Goal: Information Seeking & Learning: Learn about a topic

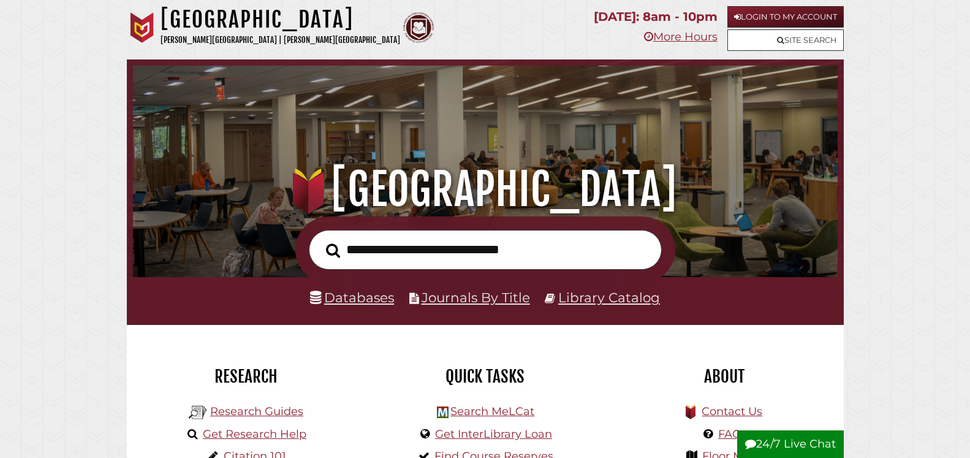
scroll to position [233, 699]
click at [470, 257] on input "text" at bounding box center [485, 250] width 353 height 40
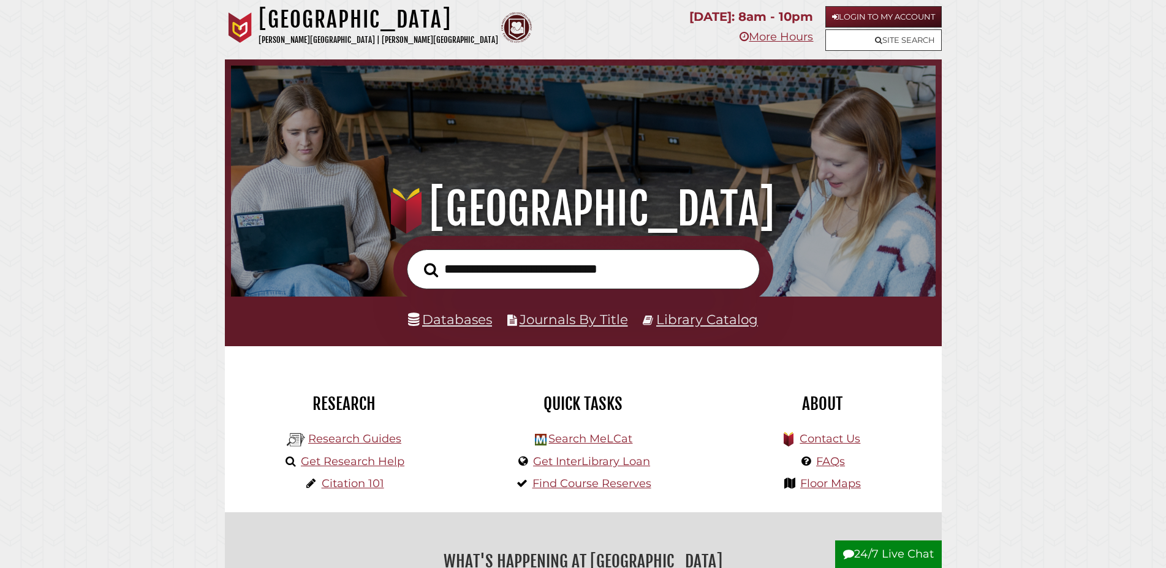
scroll to position [233, 699]
click at [631, 273] on input "text" at bounding box center [583, 269] width 353 height 40
type input "**********"
click at [418, 259] on button "Search" at bounding box center [431, 270] width 26 height 22
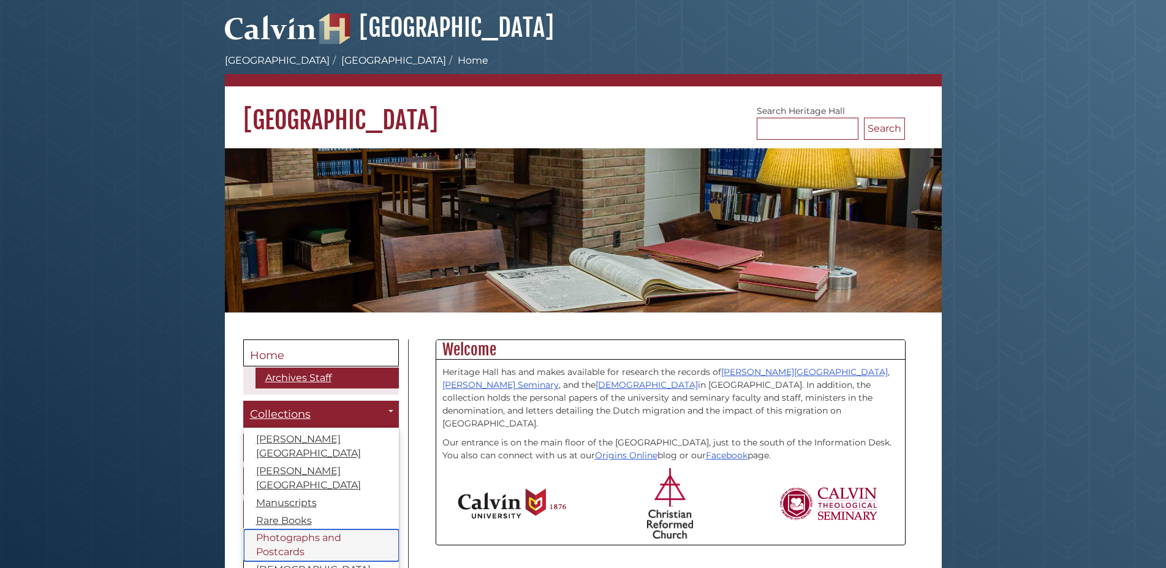
click at [306, 530] on link "Photographs and Postcards" at bounding box center [321, 546] width 155 height 32
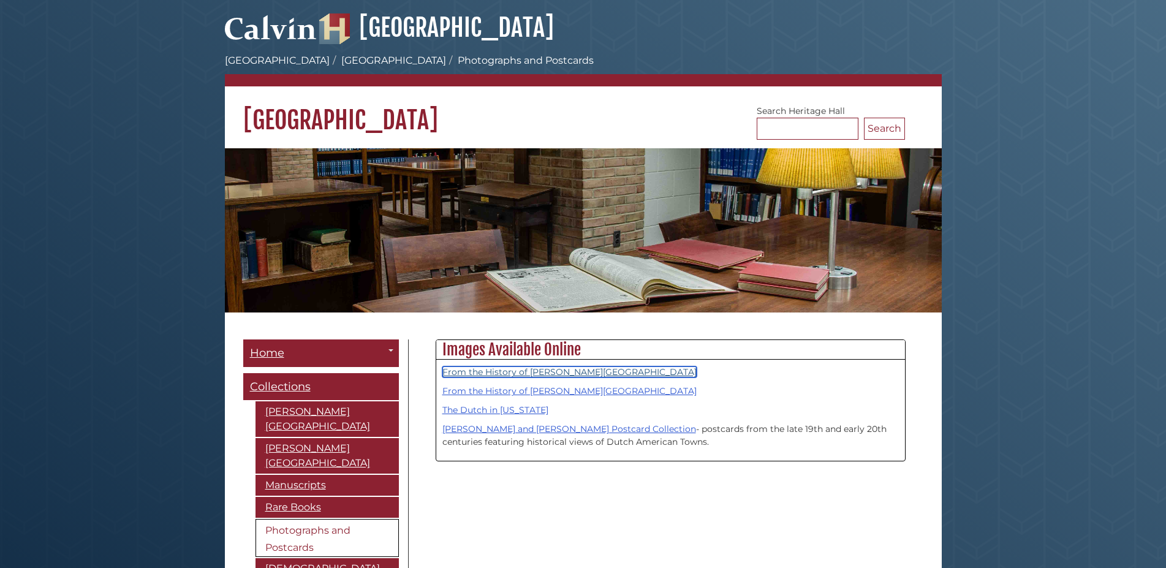
click at [531, 373] on link "From the History of [PERSON_NAME][GEOGRAPHIC_DATA]" at bounding box center [569, 371] width 254 height 11
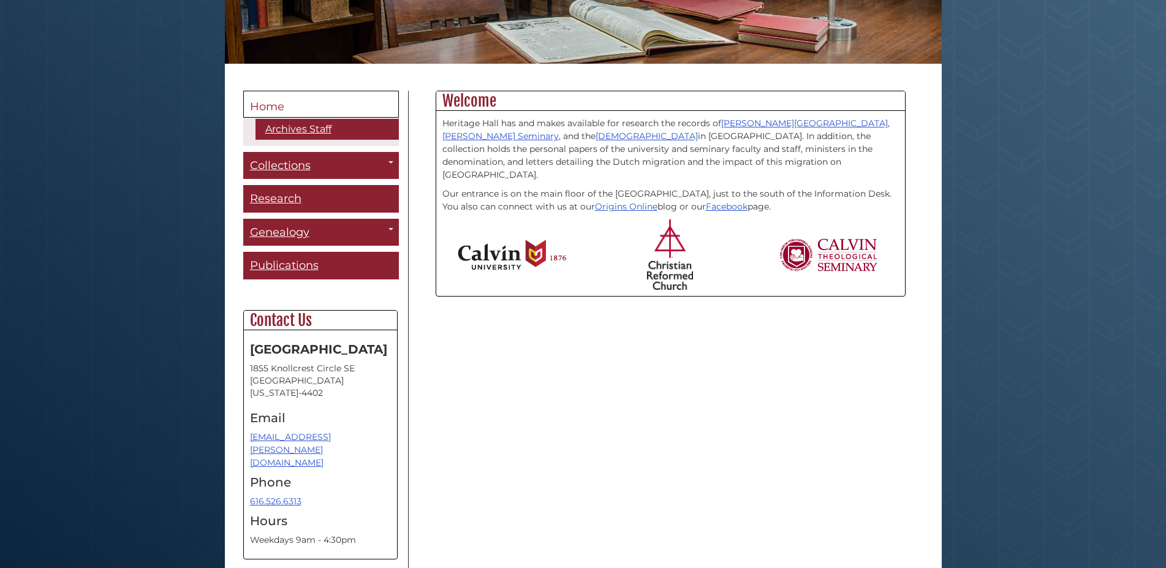
scroll to position [250, 0]
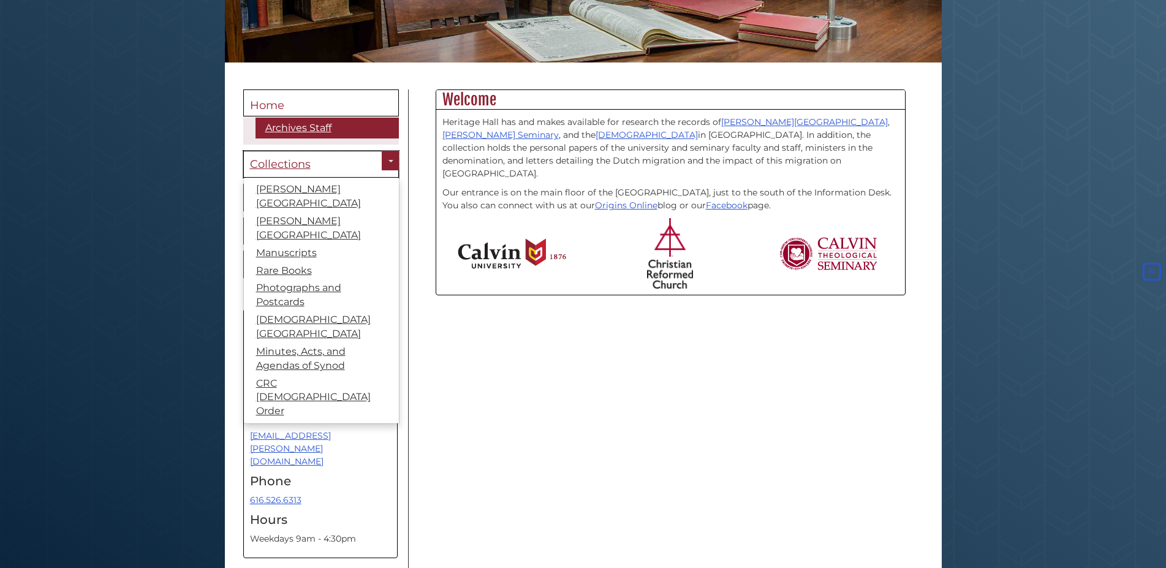
click at [270, 162] on span "Collections" at bounding box center [280, 164] width 61 height 13
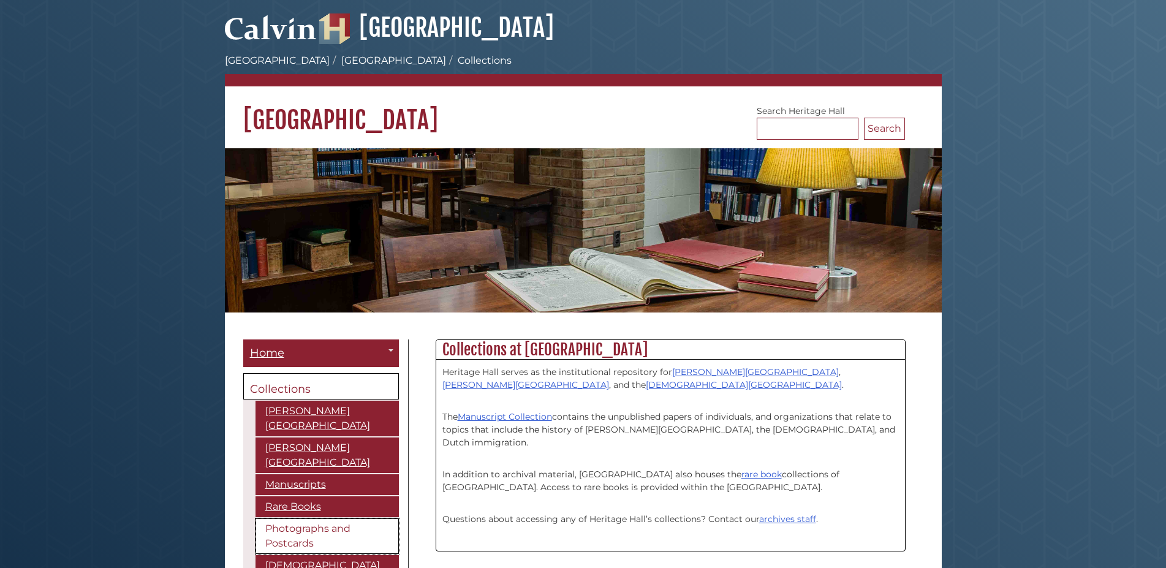
scroll to position [121, 0]
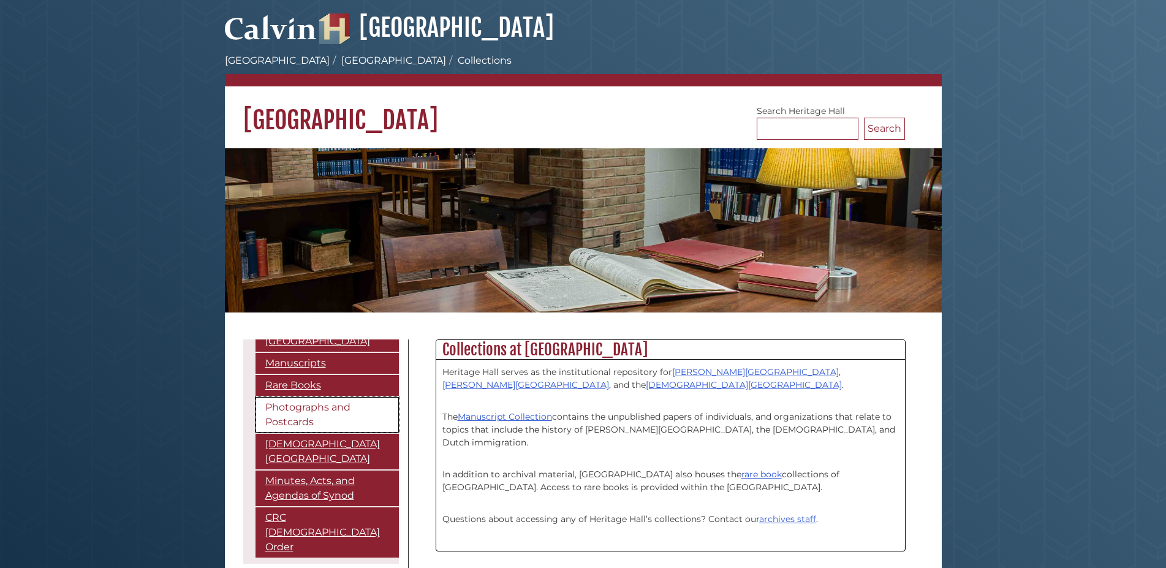
click at [305, 397] on link "Photographs and Postcards" at bounding box center [327, 415] width 143 height 36
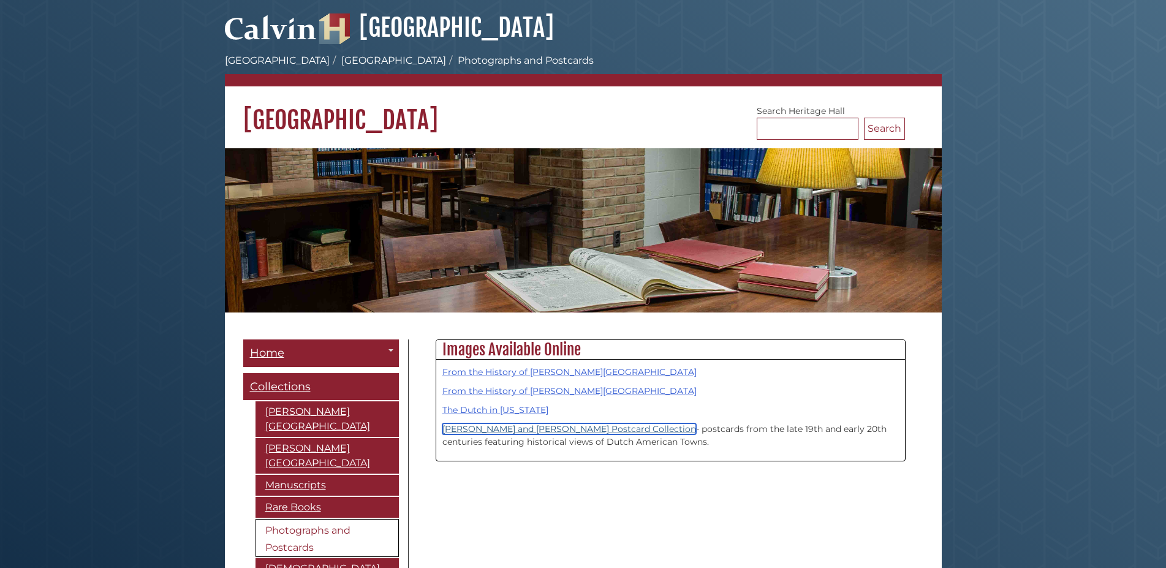
click at [567, 432] on link "[PERSON_NAME] and [PERSON_NAME] Postcard Collection" at bounding box center [569, 428] width 254 height 11
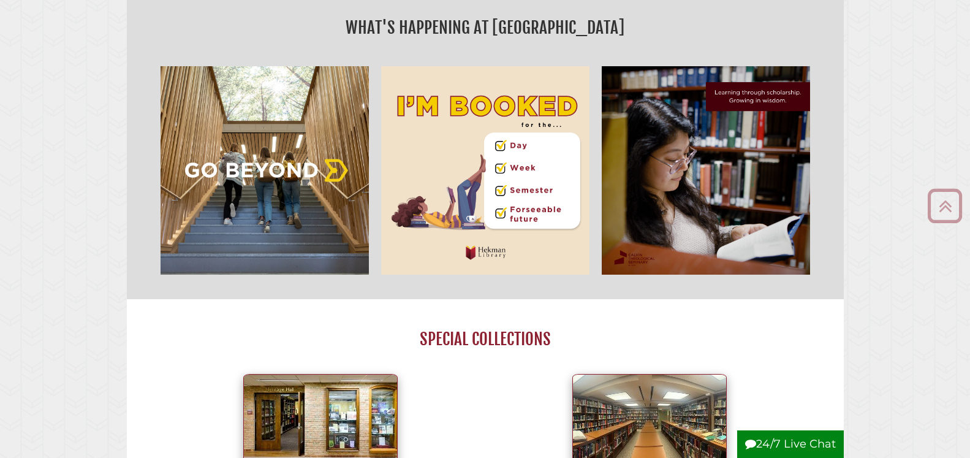
scroll to position [875, 0]
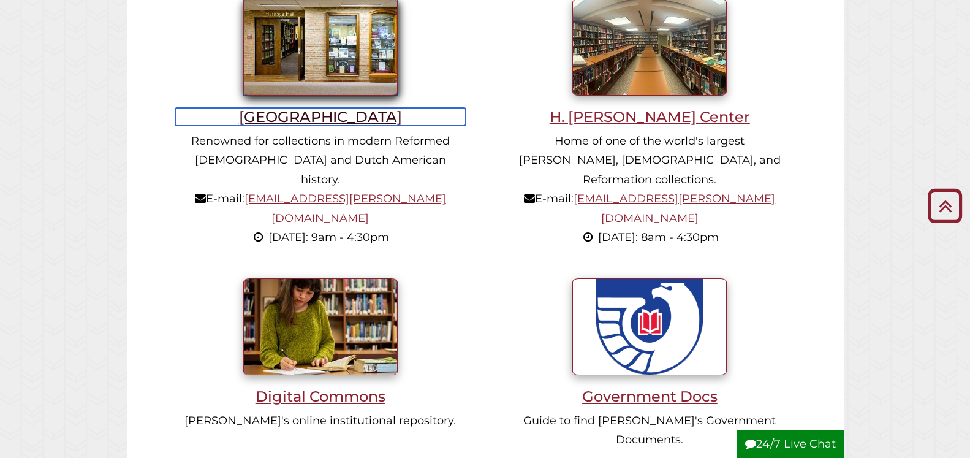
click at [340, 49] on img at bounding box center [320, 47] width 154 height 97
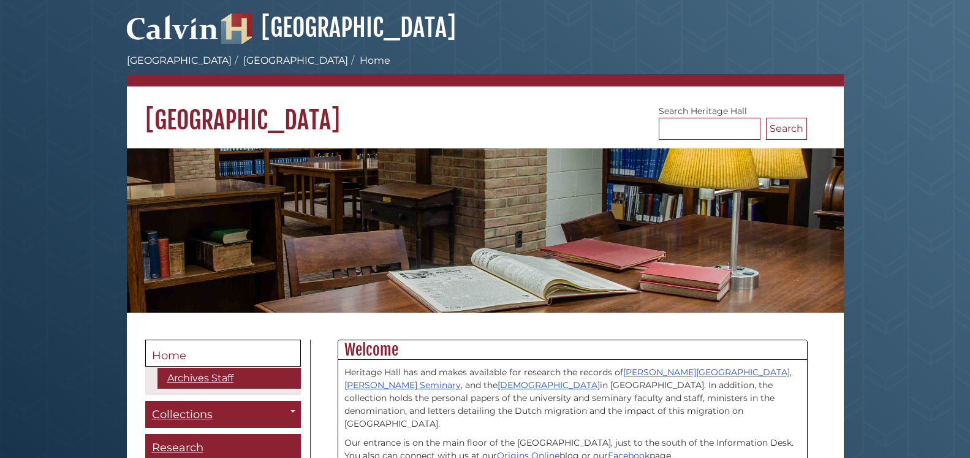
click at [545, 180] on img at bounding box center [485, 230] width 717 height 165
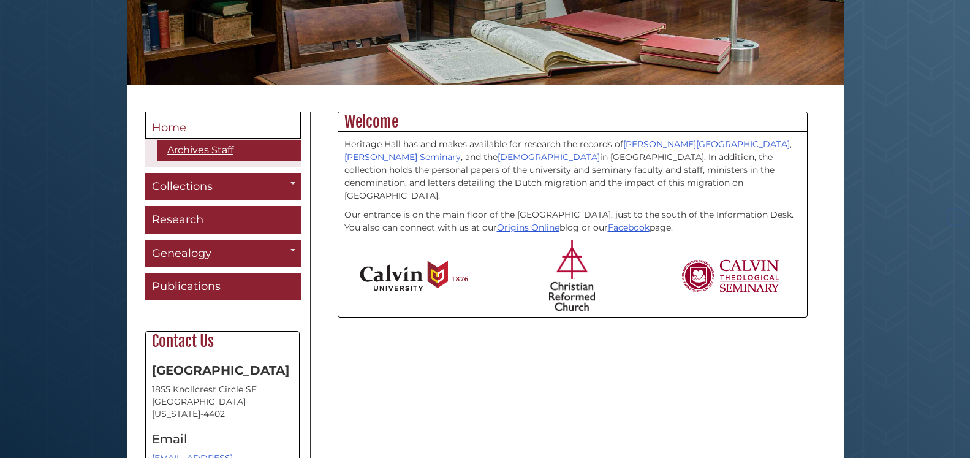
scroll to position [250, 0]
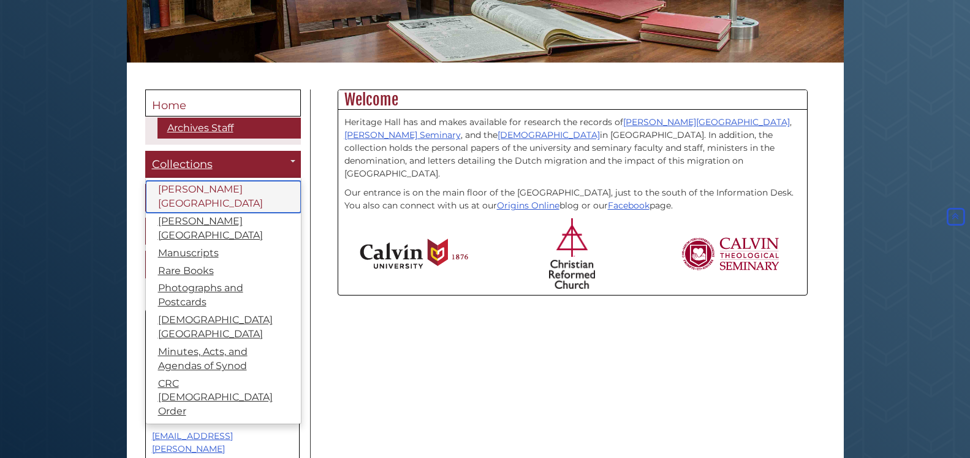
click at [196, 194] on link "[PERSON_NAME][GEOGRAPHIC_DATA]" at bounding box center [223, 197] width 155 height 32
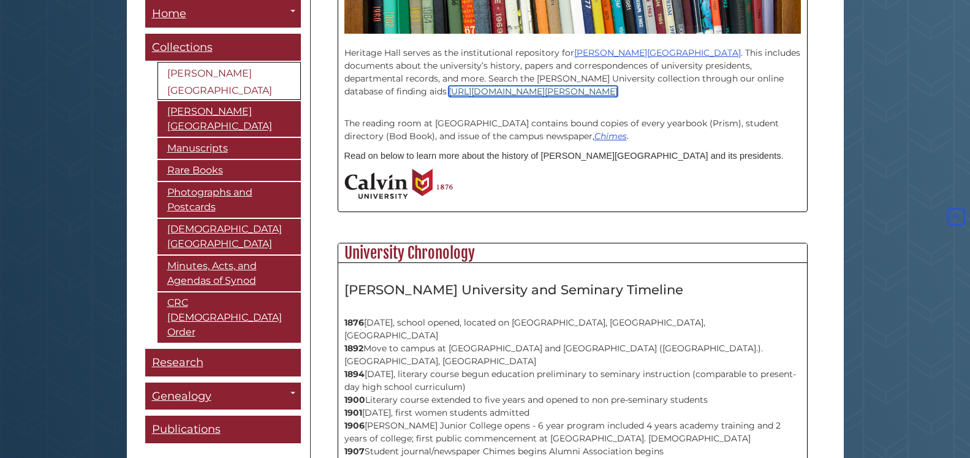
click at [449, 94] on link "https://archives.calvin.edu/" at bounding box center [533, 91] width 169 height 11
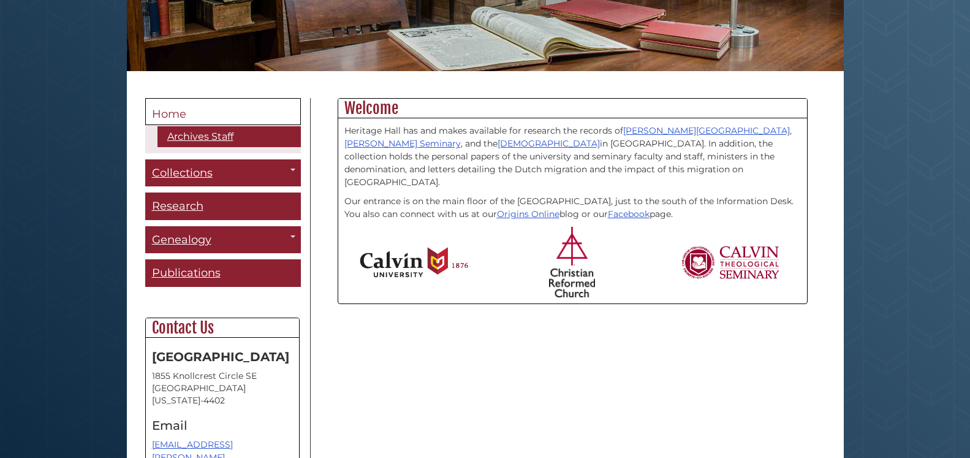
scroll to position [250, 0]
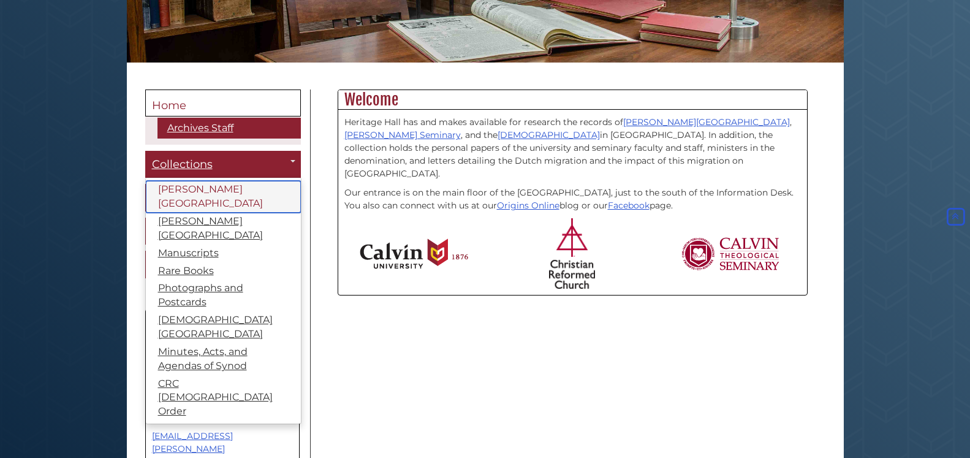
click at [186, 187] on link "[PERSON_NAME][GEOGRAPHIC_DATA]" at bounding box center [223, 197] width 155 height 32
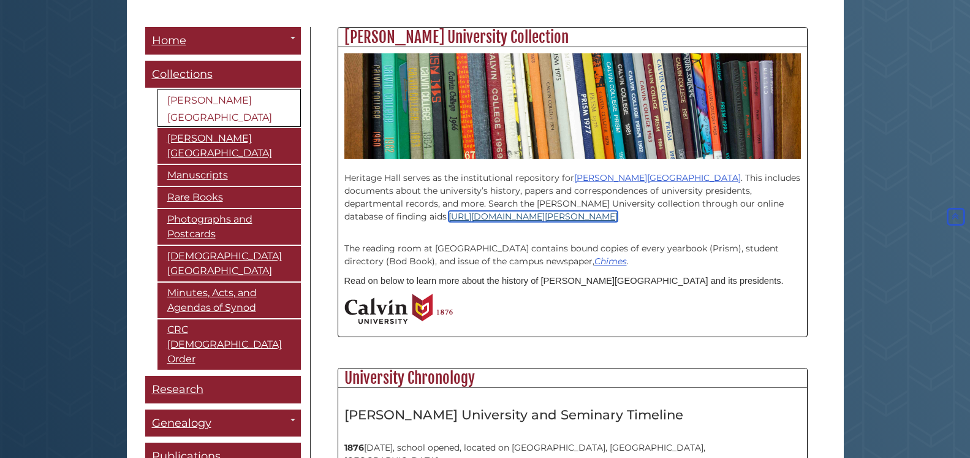
click at [449, 215] on link "https://archives.calvin.edu/" at bounding box center [533, 216] width 169 height 11
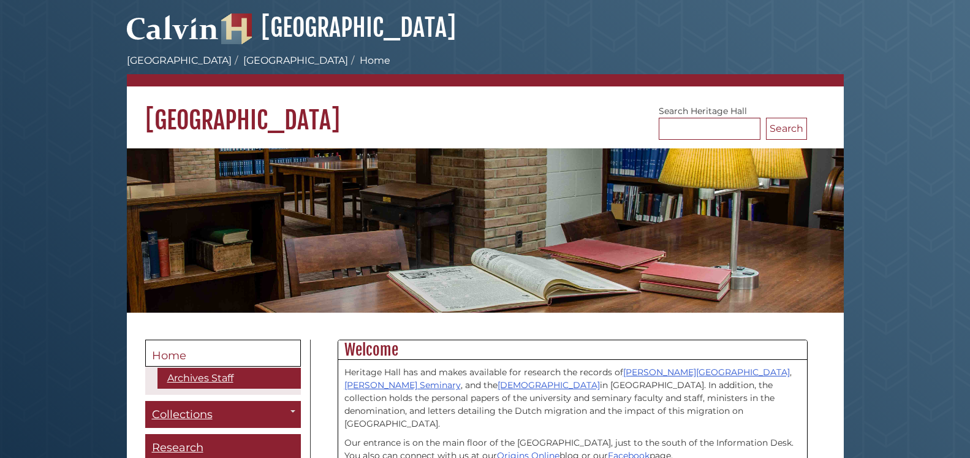
scroll to position [4, 0]
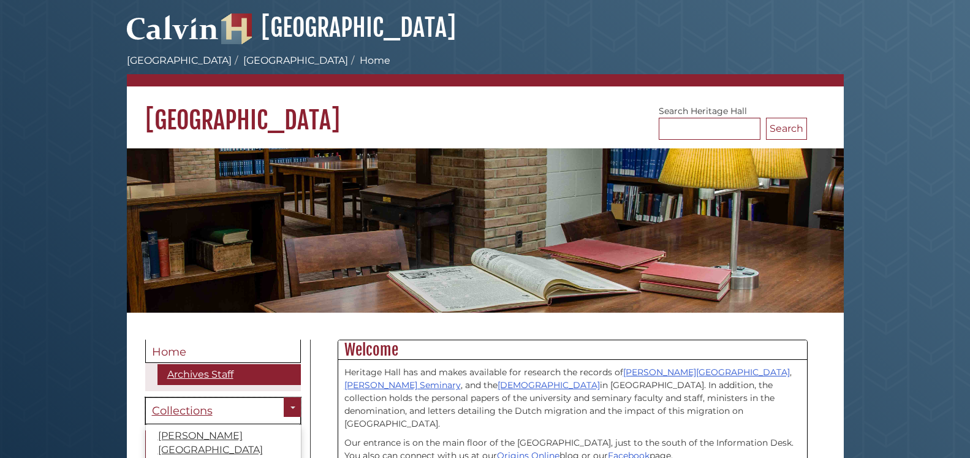
click at [196, 398] on link "Collections" at bounding box center [223, 411] width 156 height 28
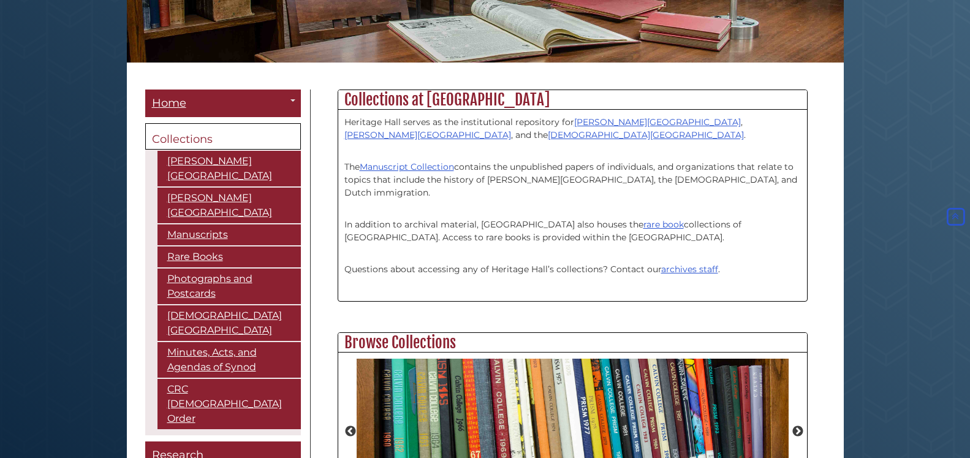
scroll to position [396, 0]
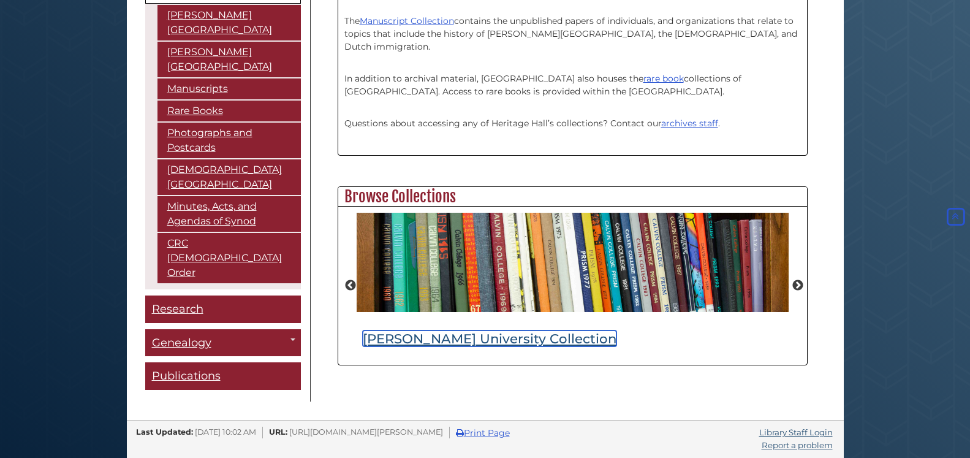
click at [450, 339] on link "[PERSON_NAME] University Collection" at bounding box center [490, 338] width 254 height 16
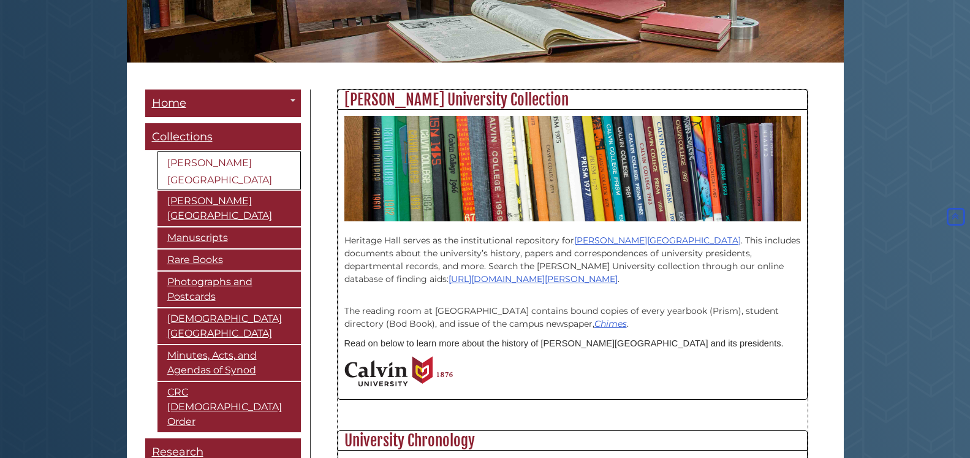
click at [379, 271] on p "Heritage Hall serves as the institutional repository for Calvin University . Th…" at bounding box center [572, 253] width 457 height 64
click at [449, 281] on link "https://archives.calvin.edu/" at bounding box center [533, 278] width 169 height 11
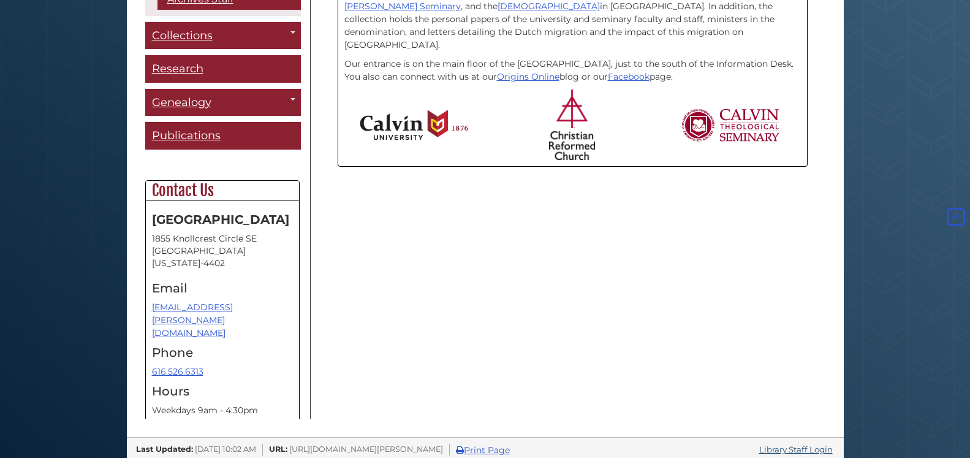
scroll to position [396, 0]
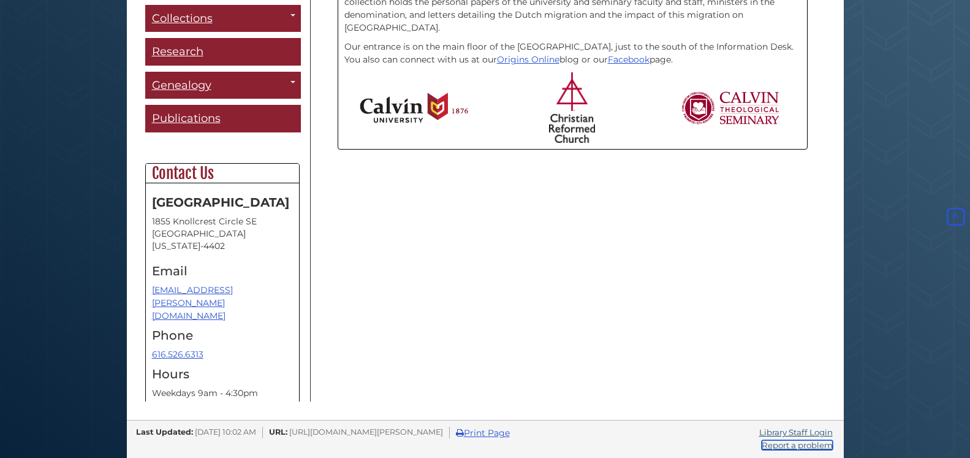
click at [787, 447] on link "Report a problem" at bounding box center [797, 445] width 71 height 10
